Goal: Navigation & Orientation: Find specific page/section

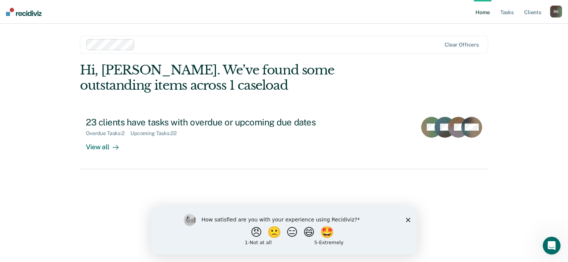
drag, startPoint x: 528, startPoint y: 0, endPoint x: 312, endPoint y: 85, distance: 231.8
click at [312, 85] on div "Hi, [PERSON_NAME]. We’ve found some outstanding items across 1 caseload" at bounding box center [243, 77] width 327 height 30
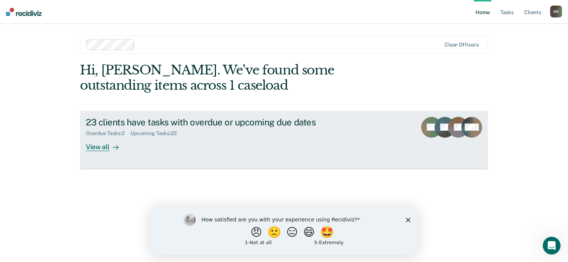
click at [93, 146] on div "View all" at bounding box center [107, 143] width 42 height 15
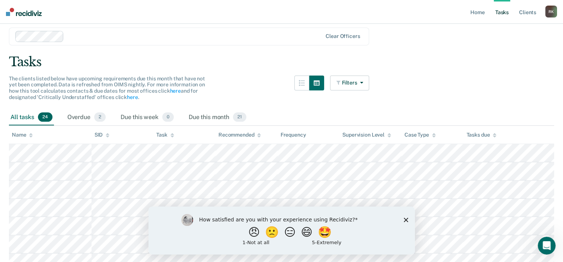
scroll to position [37, 0]
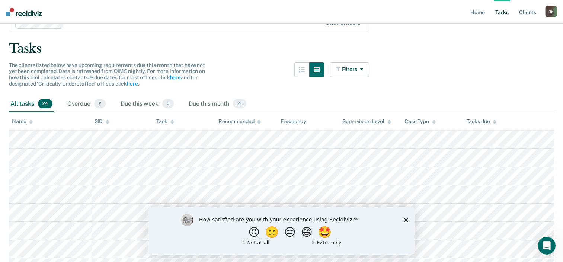
click at [405, 221] on icon "Close survey" at bounding box center [405, 219] width 4 height 4
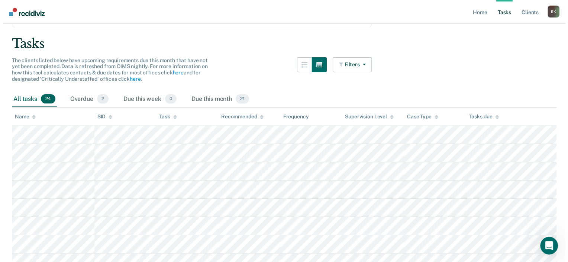
scroll to position [0, 0]
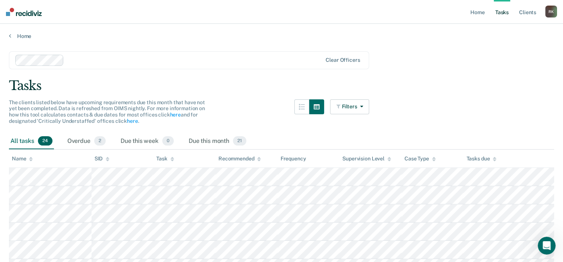
click at [103, 79] on div "Tasks" at bounding box center [281, 85] width 545 height 15
